Goal: Task Accomplishment & Management: Use online tool/utility

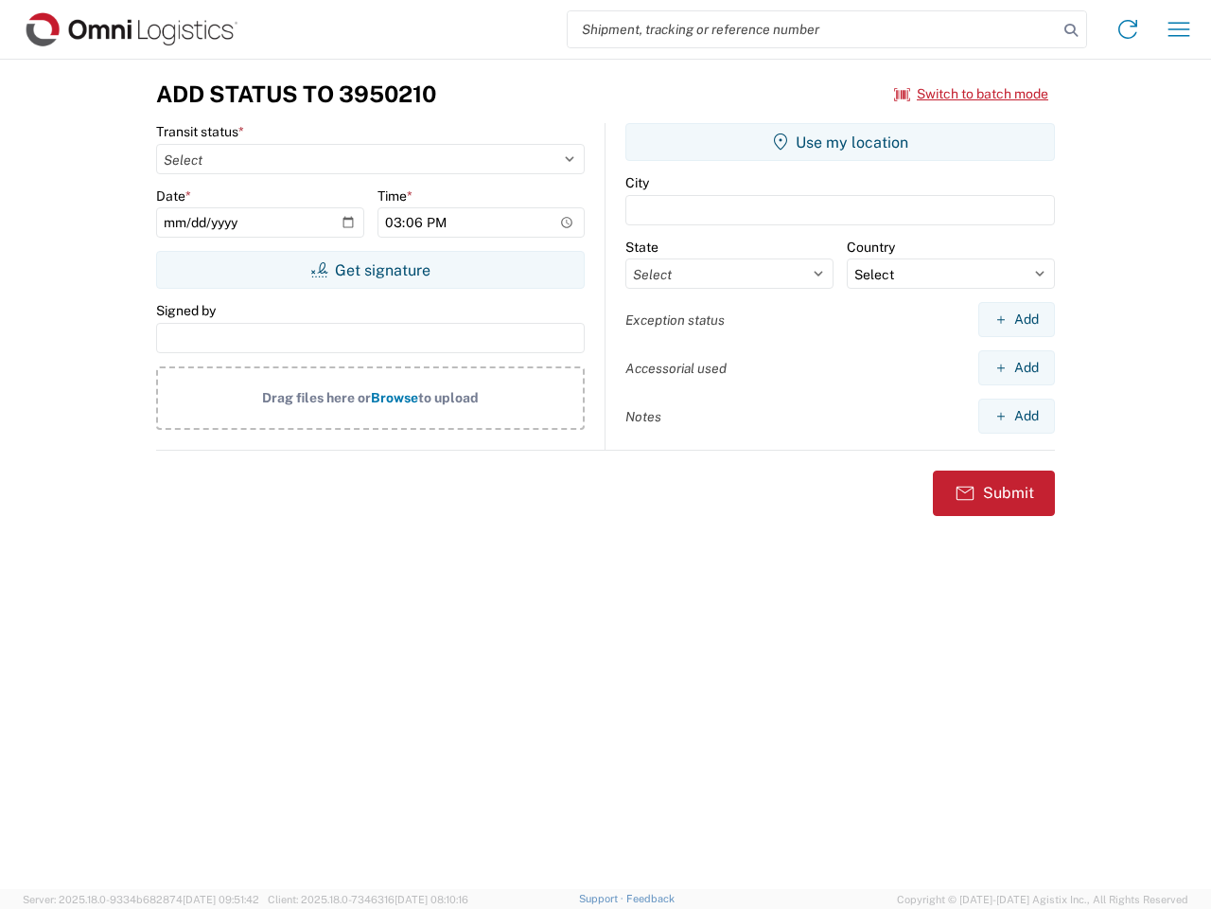
click at [813, 29] on input "search" at bounding box center [813, 29] width 490 height 36
click at [1071, 30] on icon at bounding box center [1071, 30] width 27 height 27
click at [1128, 29] on icon at bounding box center [1128, 29] width 30 height 30
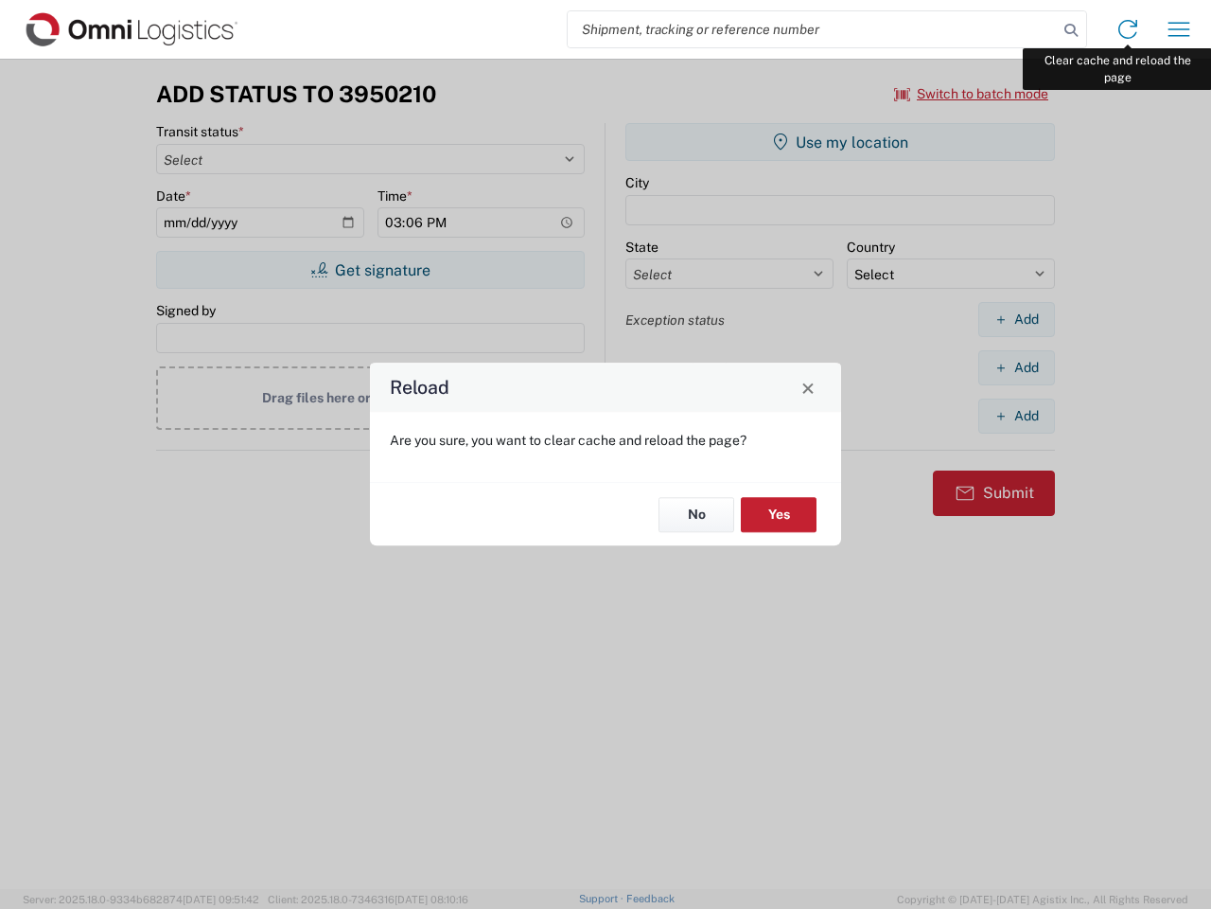
click at [1179, 29] on div "Reload Are you sure, you want to clear cache and reload the page? No Yes" at bounding box center [605, 454] width 1211 height 909
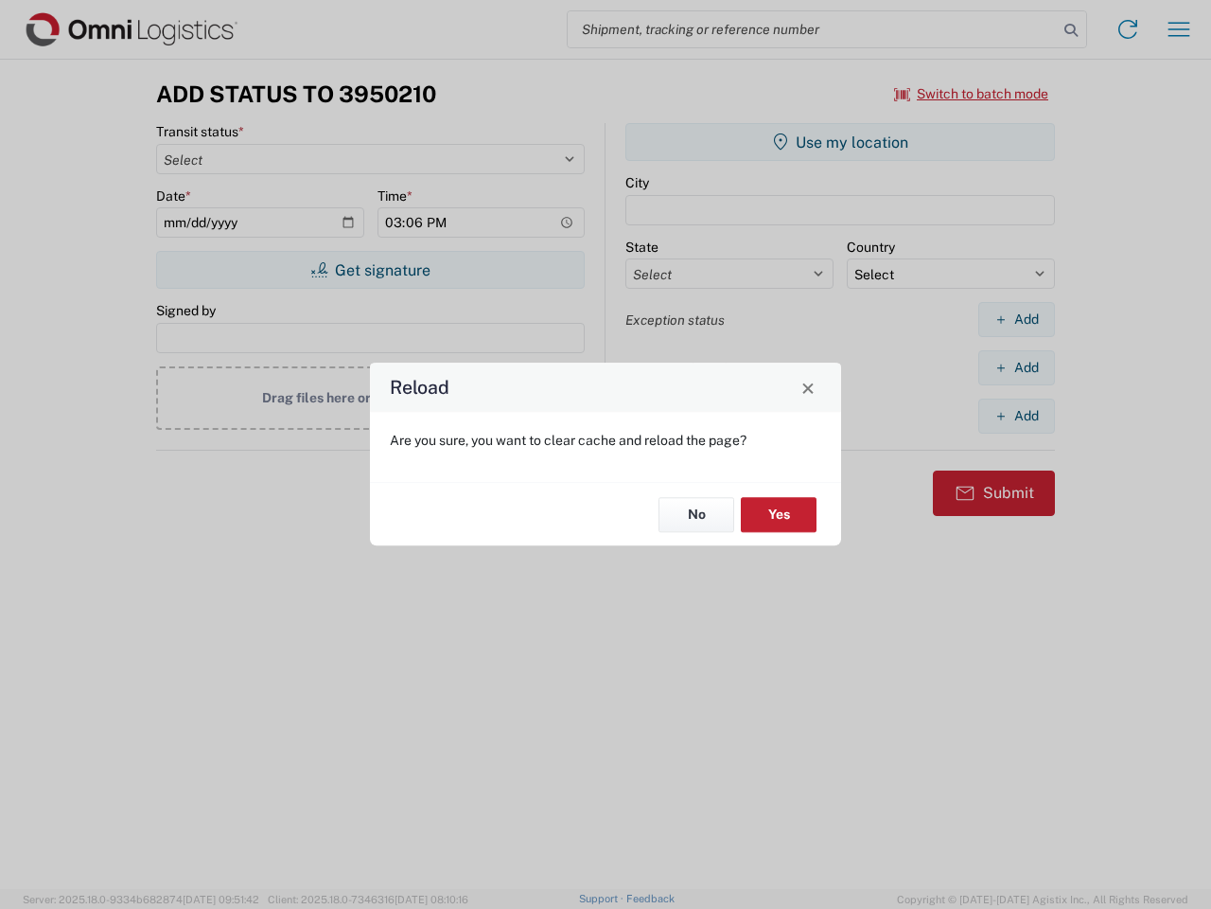
click at [972, 94] on div "Reload Are you sure, you want to clear cache and reload the page? No Yes" at bounding box center [605, 454] width 1211 height 909
click at [370, 270] on div "Reload Are you sure, you want to clear cache and reload the page? No Yes" at bounding box center [605, 454] width 1211 height 909
click at [840, 142] on div "Reload Are you sure, you want to clear cache and reload the page? No Yes" at bounding box center [605, 454] width 1211 height 909
click at [1016, 319] on div "Reload Are you sure, you want to clear cache and reload the page? No Yes" at bounding box center [605, 454] width 1211 height 909
click at [1016, 367] on div "Reload Are you sure, you want to clear cache and reload the page? No Yes" at bounding box center [605, 454] width 1211 height 909
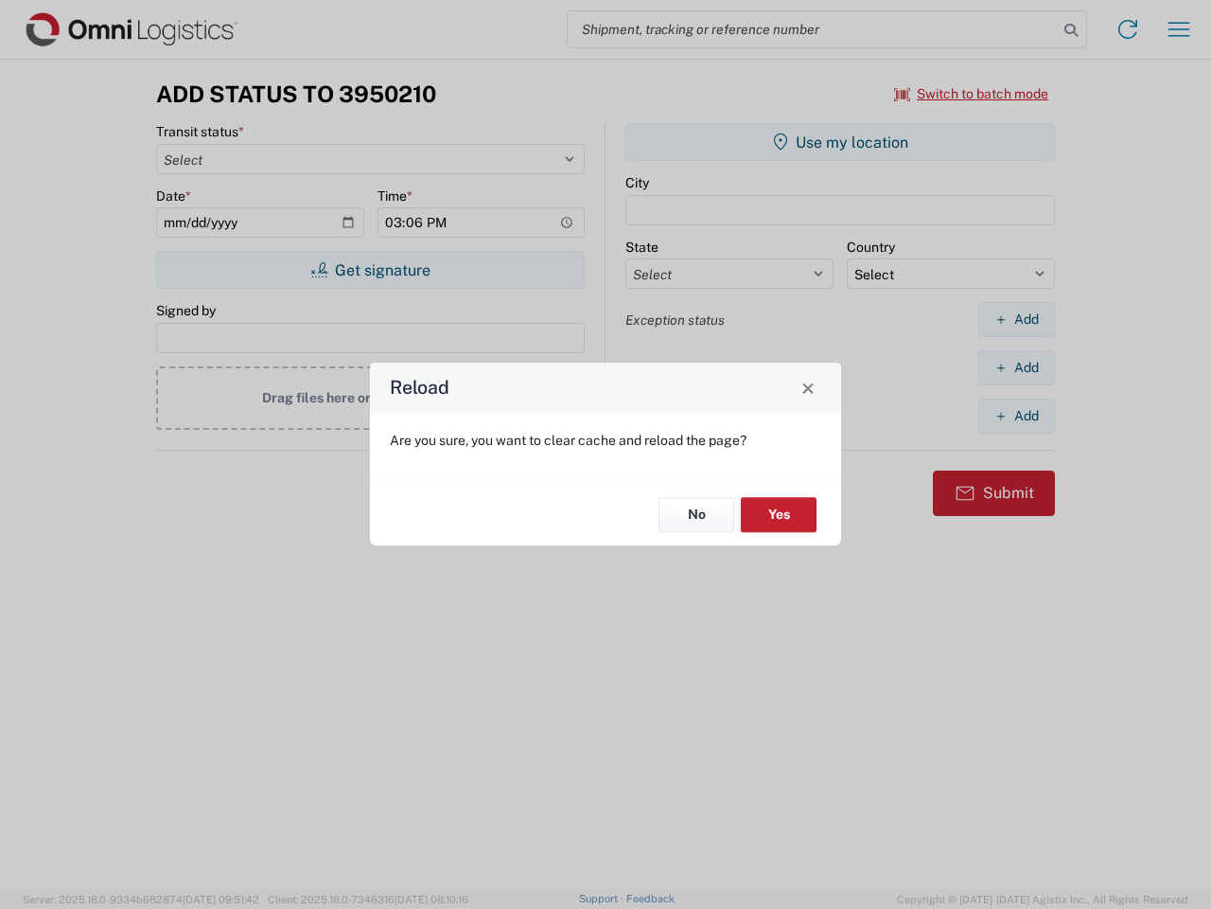
click at [1016, 415] on div "Reload Are you sure, you want to clear cache and reload the page? No Yes" at bounding box center [605, 454] width 1211 height 909
